Goal: Register for event/course

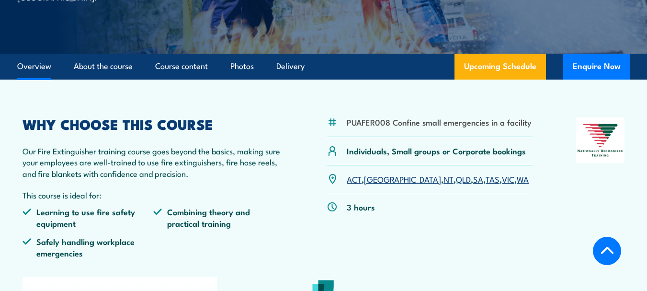
scroll to position [192, 0]
click at [378, 182] on link "[GEOGRAPHIC_DATA]" at bounding box center [402, 178] width 77 height 11
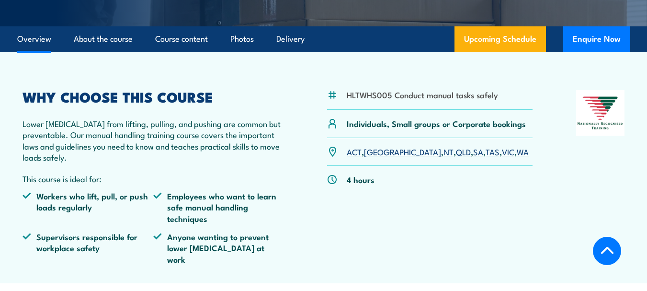
scroll to position [192, 0]
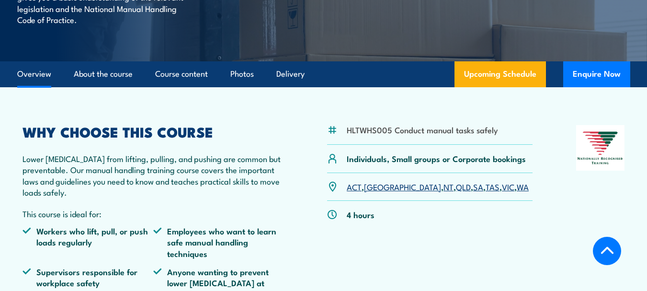
click at [375, 186] on link "[GEOGRAPHIC_DATA]" at bounding box center [402, 186] width 77 height 11
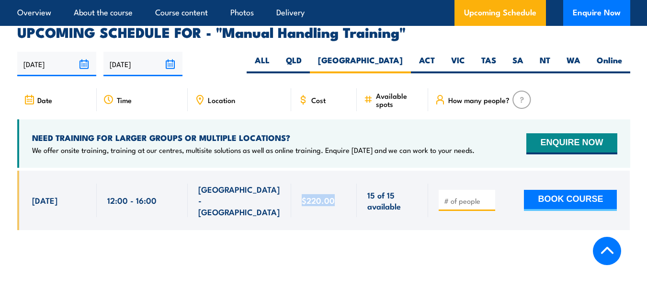
drag, startPoint x: 339, startPoint y: 168, endPoint x: 300, endPoint y: 167, distance: 39.3
click at [300, 171] on div "$220.00" at bounding box center [324, 200] width 66 height 59
